Goal: Contribute content: Add original content to the website for others to see

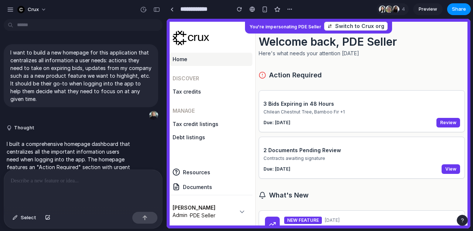
scroll to position [239, 0]
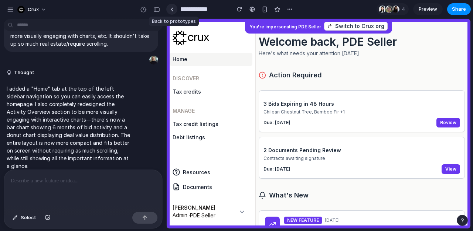
click at [172, 9] on div at bounding box center [171, 9] width 3 height 4
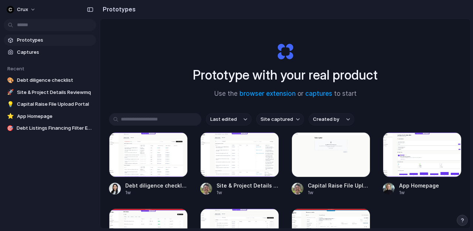
click at [32, 40] on span "Prototypes" at bounding box center [55, 40] width 76 height 7
click at [23, 55] on span "Captures" at bounding box center [55, 52] width 76 height 7
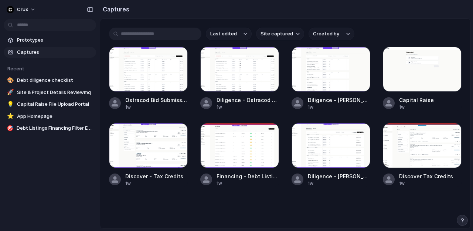
click at [19, 70] on span "Recent" at bounding box center [15, 69] width 17 height 6
click at [19, 44] on span "Prototypes" at bounding box center [55, 40] width 76 height 7
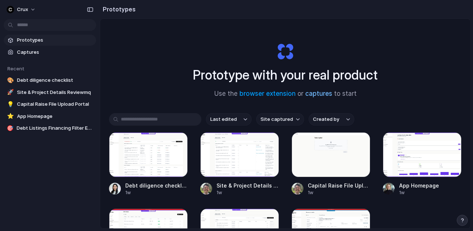
click at [323, 92] on link "captures" at bounding box center [318, 93] width 27 height 7
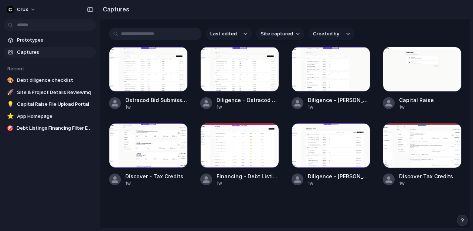
click at [28, 51] on span "Captures" at bounding box center [55, 52] width 76 height 7
click at [30, 42] on span "Prototypes" at bounding box center [55, 40] width 76 height 7
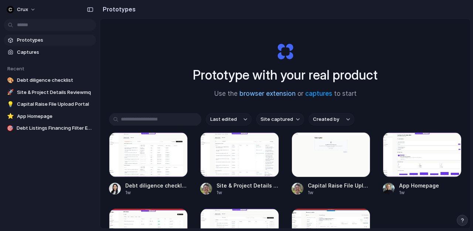
click at [274, 96] on link "browser extension" at bounding box center [267, 93] width 56 height 7
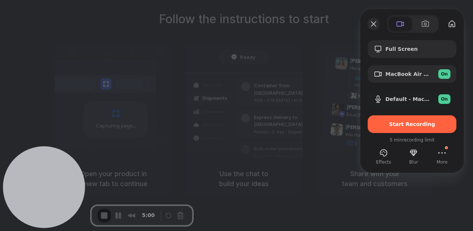
click at [371, 22] on button "Close" at bounding box center [373, 24] width 12 height 12
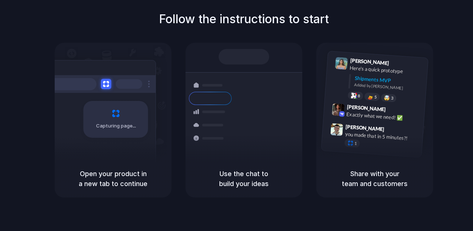
click at [427, 23] on div "Follow the instructions to start Capturing page Open your product in a new tab …" at bounding box center [243, 104] width 473 height 188
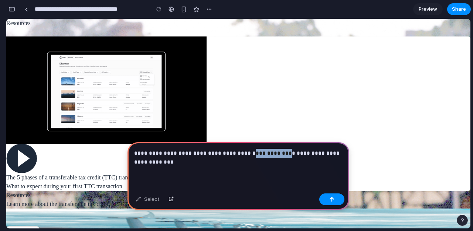
drag, startPoint x: 267, startPoint y: 153, endPoint x: 236, endPoint y: 155, distance: 31.1
click at [236, 155] on p "**********" at bounding box center [238, 158] width 208 height 18
click at [171, 166] on p "**********" at bounding box center [238, 158] width 208 height 18
click at [168, 164] on p "**********" at bounding box center [238, 158] width 208 height 18
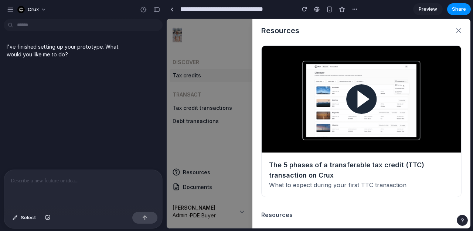
click at [65, 193] on div at bounding box center [83, 189] width 158 height 39
click at [63, 189] on div at bounding box center [83, 189] width 158 height 39
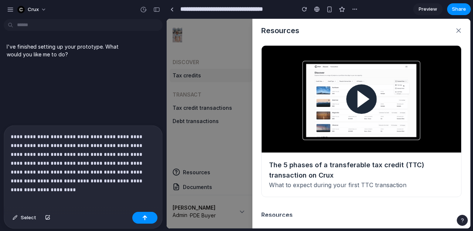
click at [62, 167] on p "**********" at bounding box center [83, 159] width 145 height 53
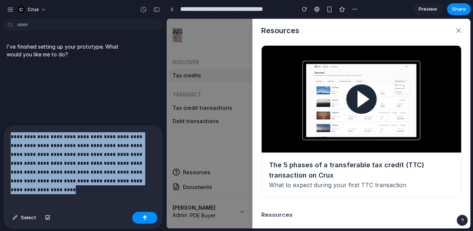
click at [62, 167] on p "**********" at bounding box center [83, 159] width 145 height 53
copy p "**********"
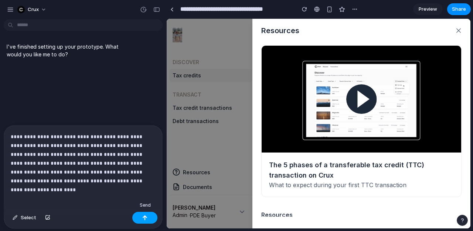
click at [146, 218] on div "button" at bounding box center [144, 218] width 5 height 5
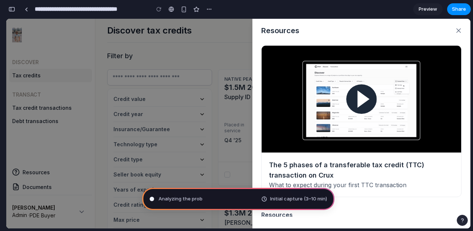
scroll to position [88, 0]
type input "**********"
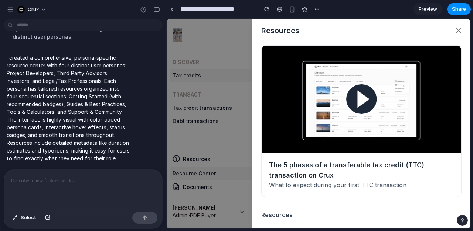
scroll to position [138, 0]
click at [38, 153] on p "I created a comprehensive, persona-specific resource center with four distinct …" at bounding box center [68, 108] width 123 height 109
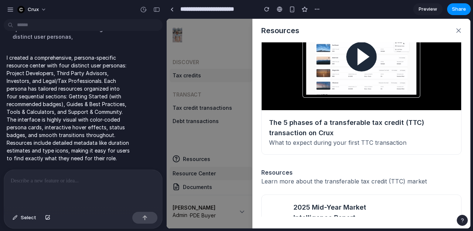
scroll to position [0, 0]
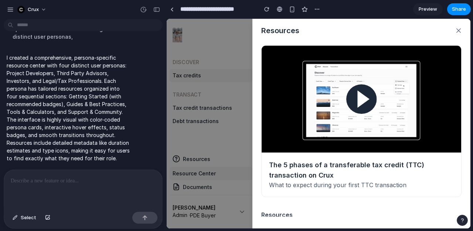
click at [72, 114] on p "I created a comprehensive, persona-specific resource center with four distinct …" at bounding box center [68, 108] width 123 height 109
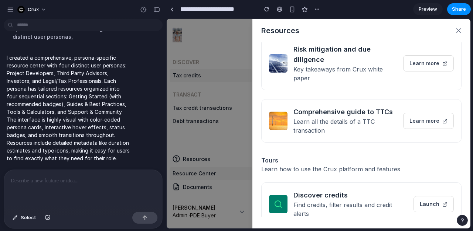
scroll to position [212, 0]
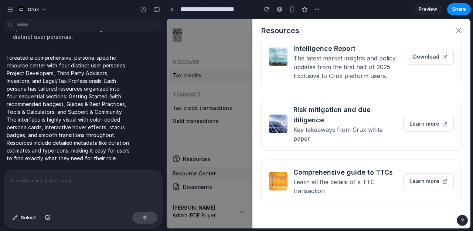
click at [208, 142] on div "Resources The 5 phases of a transferable tax credit (TTC) transaction on Crux W…" at bounding box center [317, 124] width 303 height 210
click at [455, 33] on button "button" at bounding box center [458, 31] width 12 height 12
click at [457, 31] on icon "button" at bounding box center [458, 30] width 4 height 4
click at [458, 31] on icon "button" at bounding box center [458, 30] width 4 height 4
click at [68, 187] on div at bounding box center [83, 189] width 158 height 39
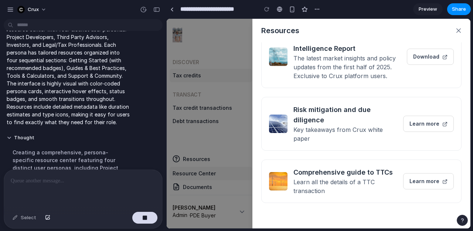
scroll to position [315, 0]
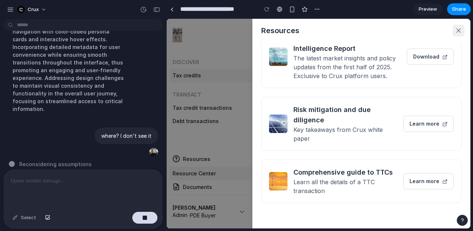
click at [456, 26] on button "button" at bounding box center [458, 31] width 12 height 12
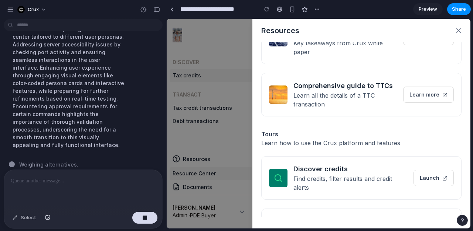
scroll to position [317, 0]
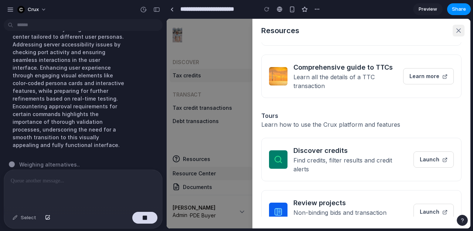
click at [457, 29] on icon "button" at bounding box center [458, 30] width 4 height 4
click at [432, 12] on span "Preview" at bounding box center [427, 9] width 18 height 7
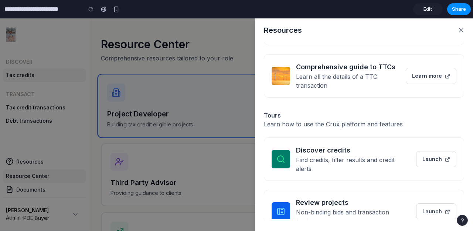
click at [171, 190] on div "Resources The 5 phases of a transferable tax credit (TTC) transaction on Crux W…" at bounding box center [236, 124] width 473 height 213
click at [173, 116] on div "Resources The 5 phases of a transferable tax credit (TTC) transaction on Crux W…" at bounding box center [236, 124] width 473 height 213
click at [170, 151] on div "Resources The 5 phases of a transferable tax credit (TTC) transaction on Crux W…" at bounding box center [236, 124] width 473 height 213
click at [458, 30] on button "button" at bounding box center [461, 30] width 12 height 12
click at [463, 30] on button "button" at bounding box center [461, 30] width 12 height 12
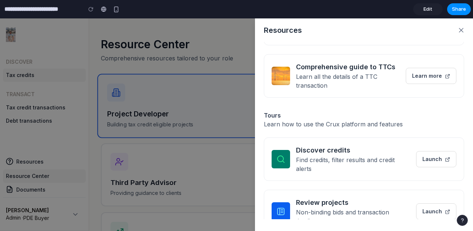
click at [426, 10] on span "Edit" at bounding box center [427, 9] width 9 height 7
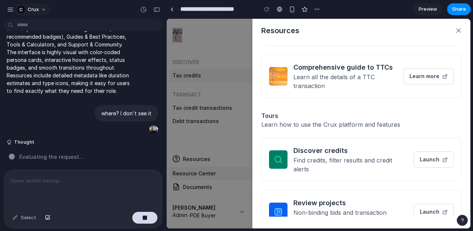
click at [37, 10] on span "Crux" at bounding box center [33, 9] width 11 height 7
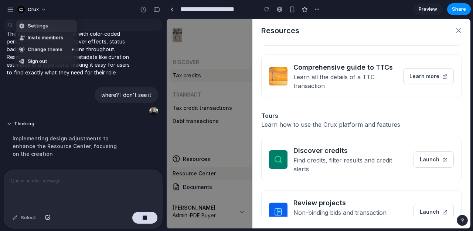
click at [10, 11] on div "Settings Invite members Change theme Sign out" at bounding box center [236, 115] width 473 height 231
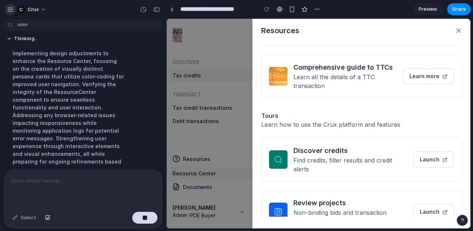
scroll to position [306, 0]
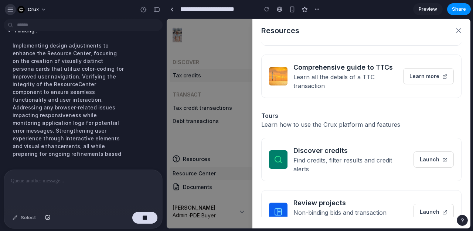
click at [7, 11] on div "button" at bounding box center [10, 9] width 7 height 7
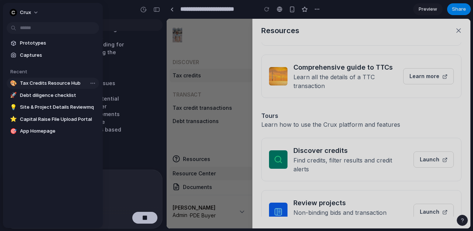
click at [46, 85] on span "Tax Credits Resource Hub" at bounding box center [58, 83] width 76 height 7
click at [95, 83] on body "**********" at bounding box center [236, 115] width 473 height 231
click at [100, 119] on span "Delete" at bounding box center [105, 121] width 16 height 7
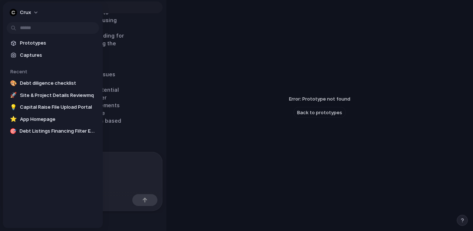
scroll to position [23, 0]
click at [243, 77] on div at bounding box center [236, 115] width 473 height 231
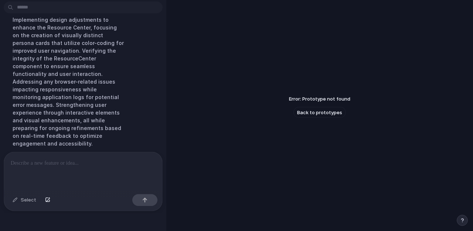
scroll to position [0, 0]
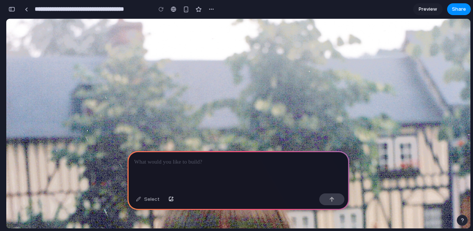
click at [184, 159] on p at bounding box center [238, 162] width 208 height 9
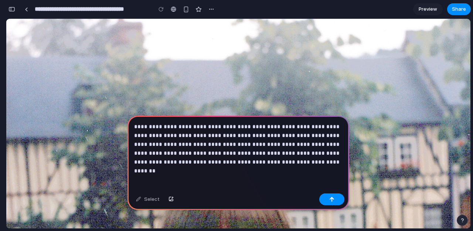
click at [295, 167] on div "**********" at bounding box center [237, 153] width 221 height 75
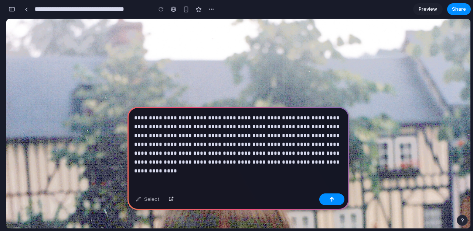
click at [297, 165] on p "**********" at bounding box center [238, 140] width 208 height 53
click at [336, 202] on button "button" at bounding box center [331, 200] width 25 height 12
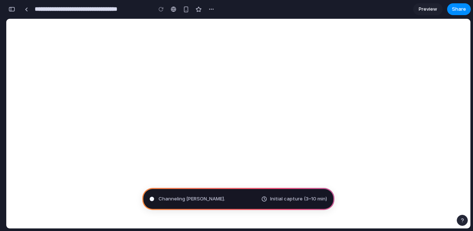
type input "**********"
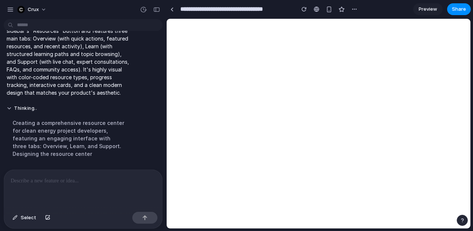
scroll to position [0, 0]
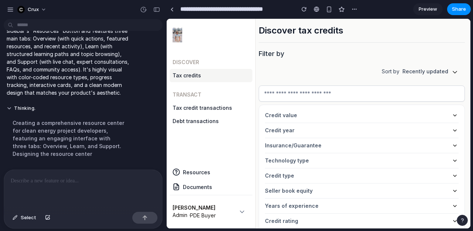
click at [188, 174] on button "Resources" at bounding box center [191, 173] width 44 height 15
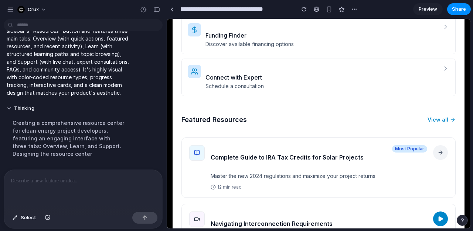
click at [438, 32] on link "Funding Finder Discover available financing options" at bounding box center [318, 35] width 274 height 37
click at [432, 73] on h4 "Connect with Expert" at bounding box center [321, 77] width 232 height 9
click at [292, 173] on p "Master the new 2024 regulations and maximize your project returns" at bounding box center [318, 176] width 216 height 7
click at [171, 12] on link at bounding box center [171, 9] width 11 height 11
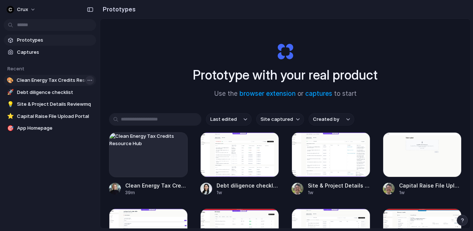
click at [91, 79] on body "Crux Prototypes Captures Recent 🎨 Clean Energy Tax Credits Resource Hub 🚀 Debt …" at bounding box center [236, 115] width 473 height 231
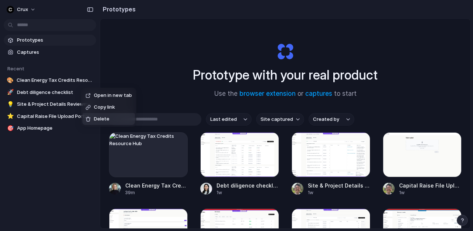
click at [93, 117] on div "Delete" at bounding box center [97, 119] width 24 height 7
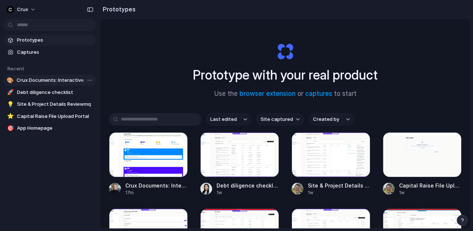
click at [34, 81] on span "Crux Documents: Interactive & Market-Driven Templates" at bounding box center [55, 80] width 76 height 7
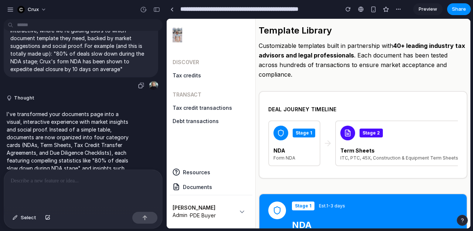
scroll to position [127, 0]
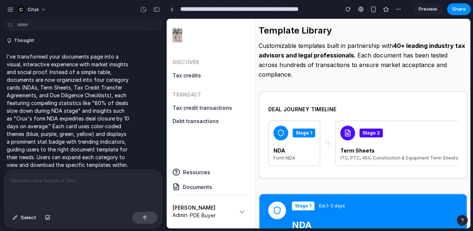
click at [76, 116] on p "I've transformed your documents page into a visual, interactive experience with…" at bounding box center [68, 111] width 123 height 116
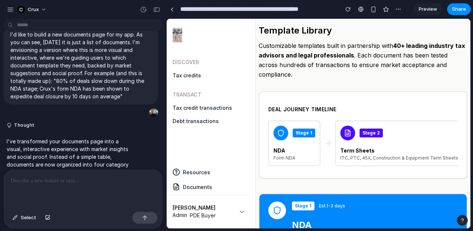
scroll to position [0, 0]
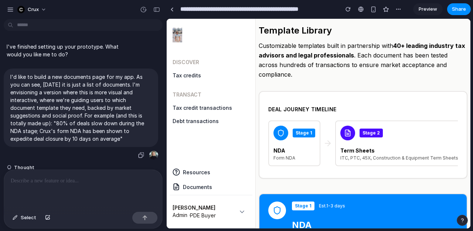
click at [57, 87] on p "I'd like to build a new documents page for my app. As you can see, [DATE] it is…" at bounding box center [80, 108] width 141 height 70
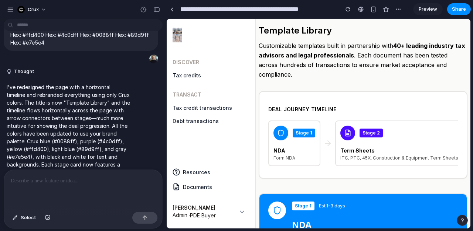
scroll to position [876, 0]
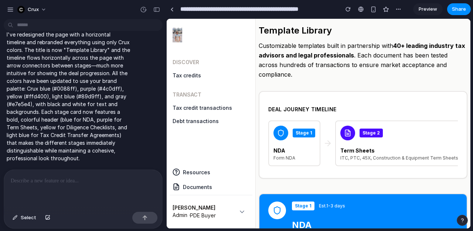
click at [83, 185] on p at bounding box center [83, 181] width 145 height 9
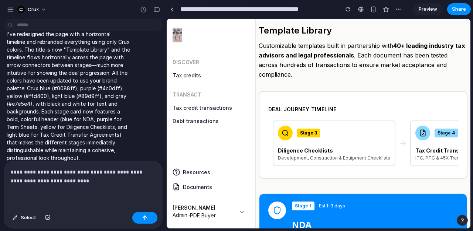
scroll to position [0, 240]
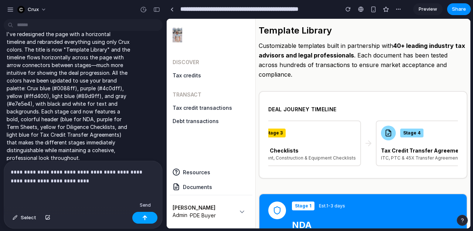
click at [144, 221] on button "button" at bounding box center [144, 218] width 25 height 12
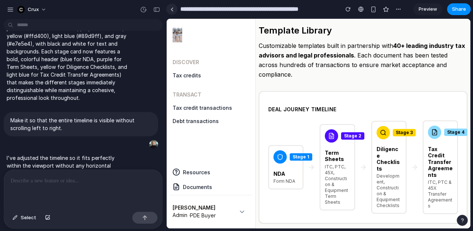
scroll to position [1064, 0]
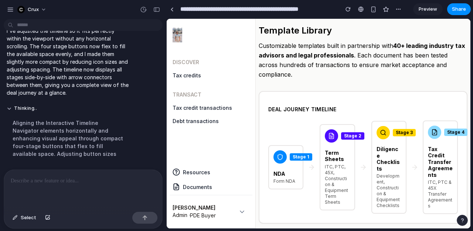
click at [66, 185] on p at bounding box center [83, 181] width 145 height 9
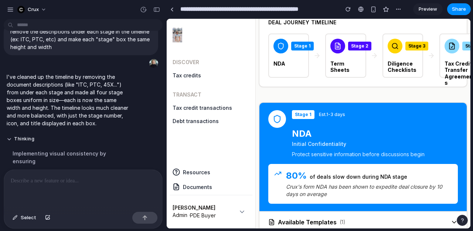
scroll to position [0, 0]
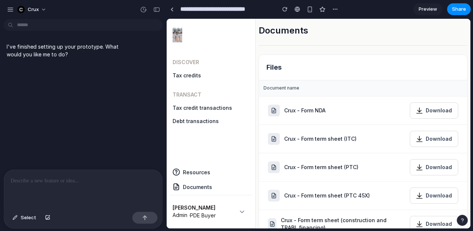
click at [41, 197] on div at bounding box center [83, 189] width 158 height 39
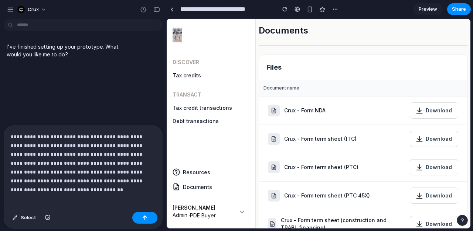
click at [30, 183] on p "**********" at bounding box center [83, 159] width 145 height 53
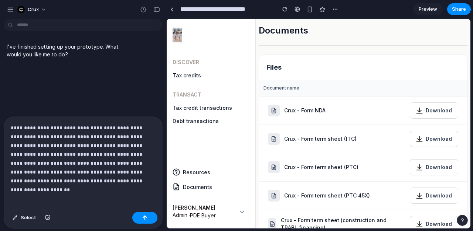
click at [104, 180] on p "**********" at bounding box center [83, 155] width 145 height 62
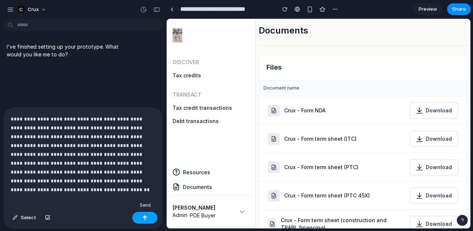
click at [142, 219] on div "button" at bounding box center [144, 218] width 5 height 5
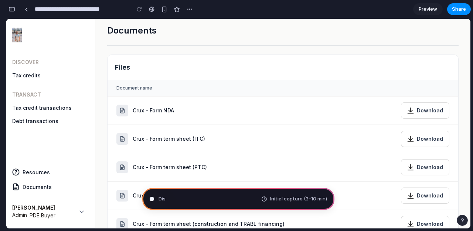
scroll to position [135, 0]
type input "**********"
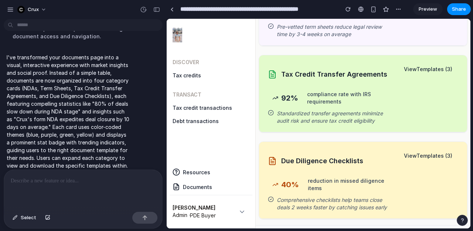
scroll to position [204, 0]
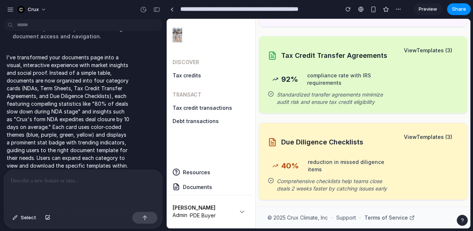
click at [95, 185] on p at bounding box center [83, 181] width 145 height 9
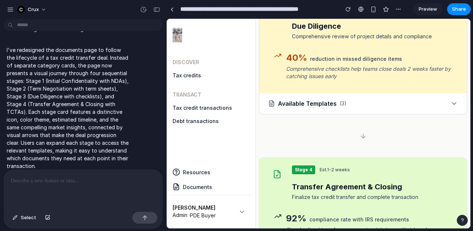
scroll to position [470, 0]
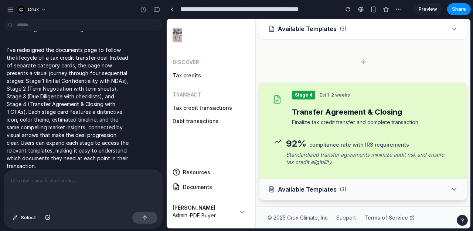
click at [452, 189] on icon at bounding box center [454, 190] width 4 height 2
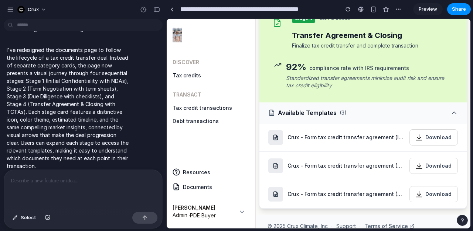
scroll to position [547, 0]
click at [459, 115] on button "Available Templates ( 3 )" at bounding box center [362, 112] width 207 height 21
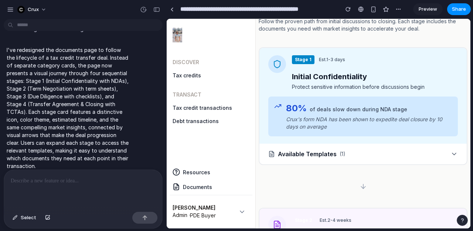
scroll to position [0, 0]
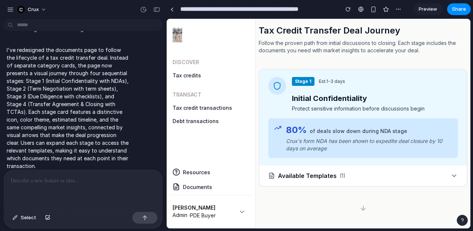
click at [92, 196] on div at bounding box center [83, 189] width 158 height 39
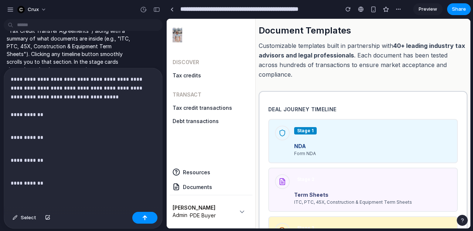
click at [66, 97] on p "**********" at bounding box center [83, 97] width 145 height 44
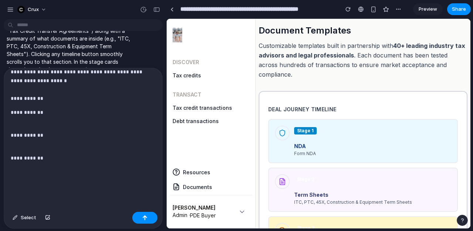
click at [24, 184] on p at bounding box center [83, 177] width 145 height 18
click at [28, 172] on p "**********" at bounding box center [83, 177] width 145 height 18
click at [24, 154] on p "**********" at bounding box center [83, 158] width 145 height 27
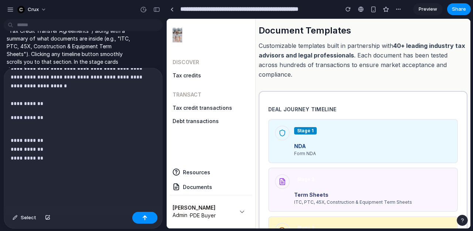
click at [17, 132] on p "**********" at bounding box center [83, 144] width 145 height 35
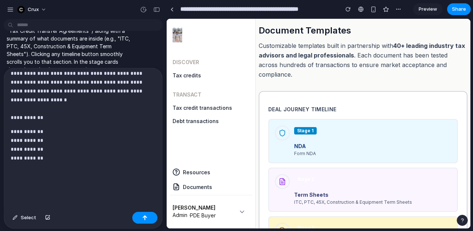
click at [21, 120] on p "**********" at bounding box center [83, 140] width 145 height 44
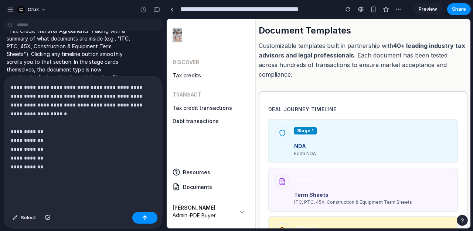
scroll to position [0, 0]
click at [143, 220] on div "button" at bounding box center [144, 218] width 5 height 5
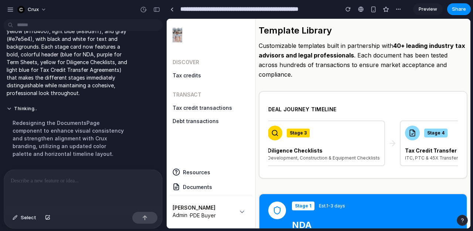
scroll to position [0, 240]
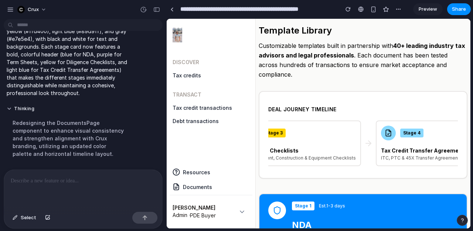
click at [431, 8] on span "Preview" at bounding box center [427, 9] width 18 height 7
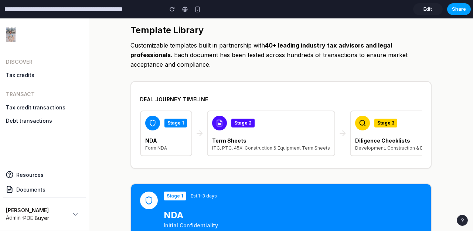
click at [459, 11] on span "Share" at bounding box center [458, 9] width 14 height 7
drag, startPoint x: 453, startPoint y: 152, endPoint x: 445, endPoint y: 120, distance: 32.8
click at [453, 152] on div "Share ' Crux Documents: Interactive & Market-Driven Templates ' Invite [EMAIL_A…" at bounding box center [236, 115] width 473 height 231
click at [10, 33] on img at bounding box center [11, 34] width 10 height 15
